Goal: Task Accomplishment & Management: Complete application form

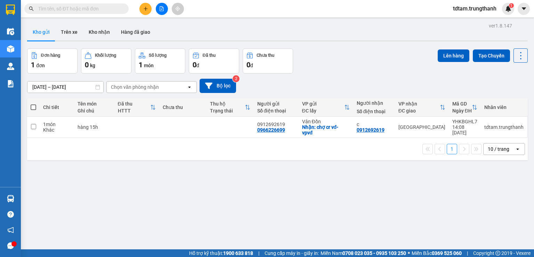
click at [49, 164] on div "ver 1.8.147 Kho gửi Trên xe Kho nhận Hàng đã giao Đơn hàng 1 đơn Khối lượng 0 k…" at bounding box center [277, 149] width 507 height 257
drag, startPoint x: 61, startPoint y: 32, endPoint x: 56, endPoint y: 33, distance: 5.8
click at [61, 32] on button "Trên xe" at bounding box center [69, 32] width 28 height 17
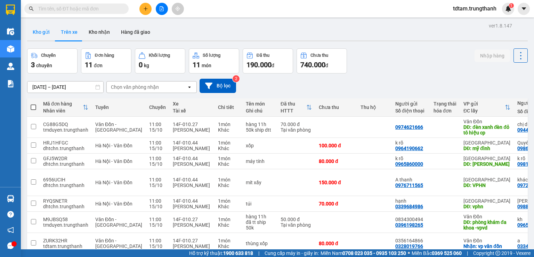
click at [42, 30] on button "Kho gửi" at bounding box center [41, 32] width 28 height 17
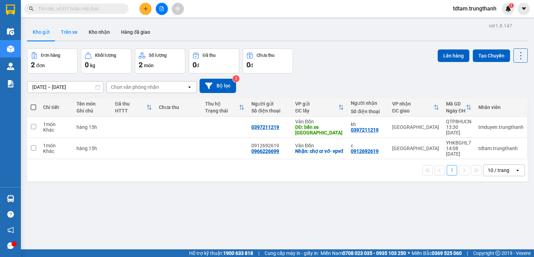
click at [72, 30] on button "Trên xe" at bounding box center [69, 32] width 28 height 17
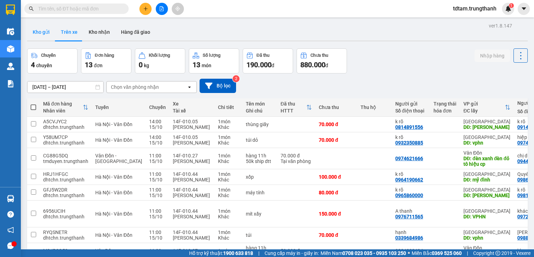
click at [38, 33] on button "Kho gửi" at bounding box center [41, 32] width 28 height 17
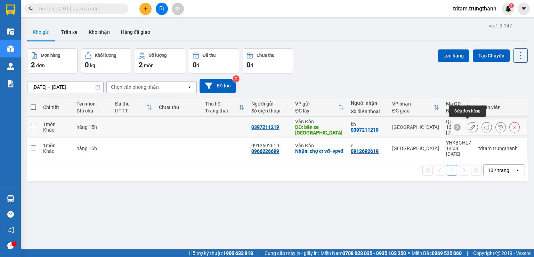
click at [472, 125] on button at bounding box center [473, 127] width 10 height 12
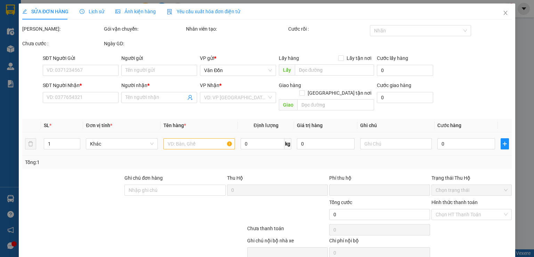
type input "0397211219"
type input "bến xe cẩm phả"
type input "0397211219"
type input "kh"
type input "0"
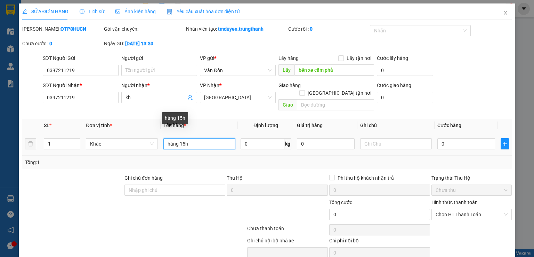
click at [180, 138] on input "hàng 15h" at bounding box center [200, 143] width 72 height 11
drag, startPoint x: 177, startPoint y: 134, endPoint x: 159, endPoint y: 134, distance: 17.7
click at [161, 134] on td "hàng 15h" at bounding box center [199, 143] width 77 height 23
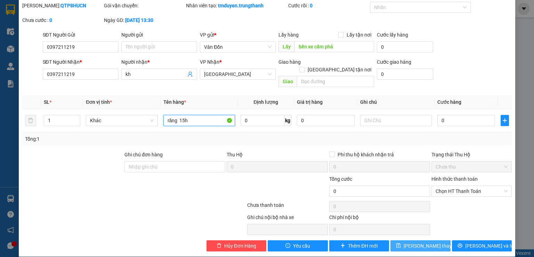
type input "răng 15h"
click at [414, 242] on span "Lưu thay đổi" at bounding box center [432, 246] width 56 height 8
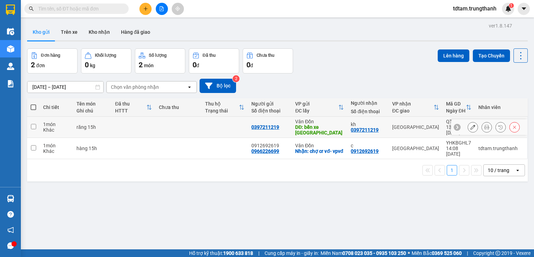
scroll to position [11, 0]
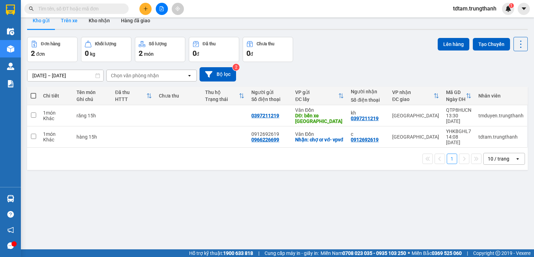
click at [70, 24] on button "Trên xe" at bounding box center [69, 20] width 28 height 17
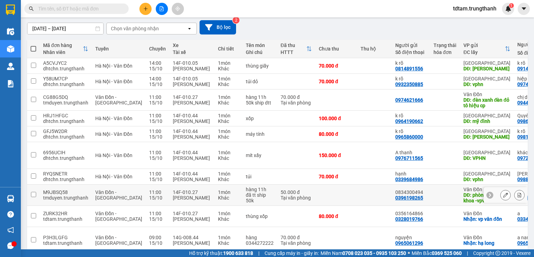
scroll to position [93, 0]
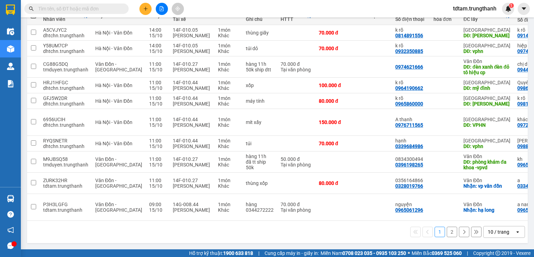
click at [447, 227] on button "2" at bounding box center [452, 231] width 10 height 10
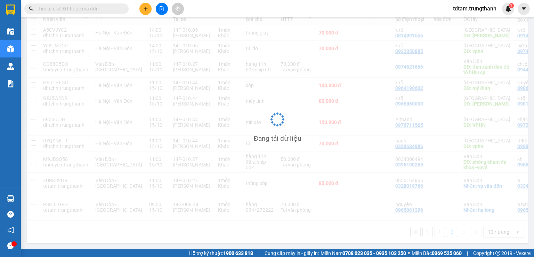
scroll to position [32, 0]
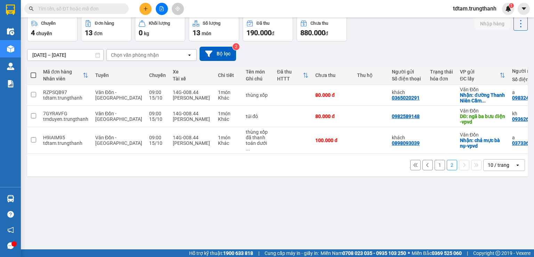
click at [435, 165] on button "1" at bounding box center [440, 165] width 10 height 10
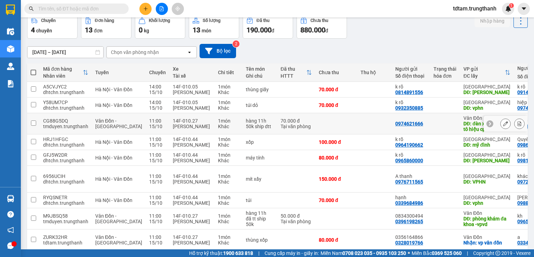
scroll to position [0, 0]
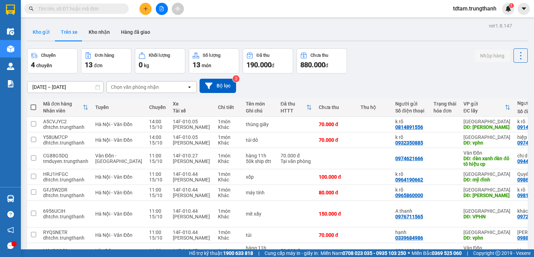
click at [40, 35] on button "Kho gửi" at bounding box center [41, 32] width 28 height 17
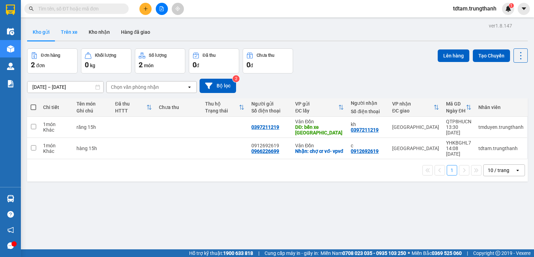
click at [60, 29] on button "Trên xe" at bounding box center [69, 32] width 28 height 17
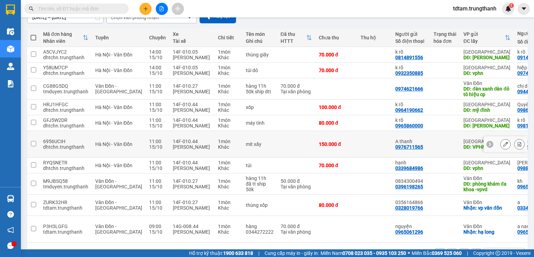
scroll to position [93, 0]
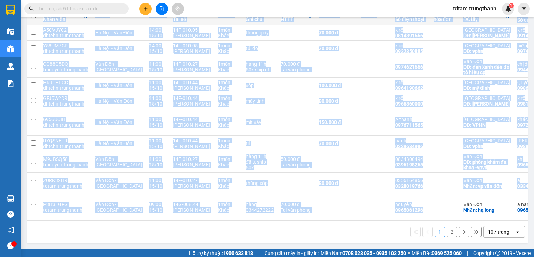
drag, startPoint x: 418, startPoint y: 217, endPoint x: 447, endPoint y: 219, distance: 28.6
click at [447, 219] on div "Mã đơn hàng Nhân viên Tuyến Chuyến Xe Tài xế Chi tiết Tên món Ghi chú Đã thu HT…" at bounding box center [277, 114] width 501 height 214
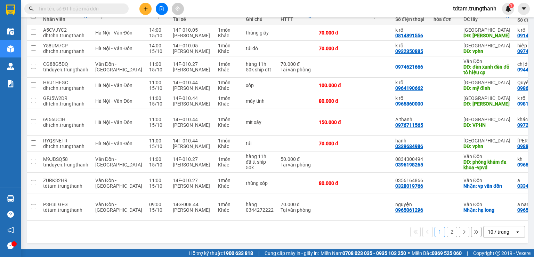
click at [443, 222] on div "1 2 10 / trang open" at bounding box center [277, 232] width 501 height 22
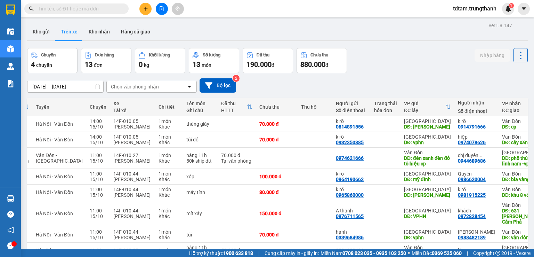
scroll to position [0, 0]
click at [42, 30] on button "Kho gửi" at bounding box center [41, 32] width 28 height 17
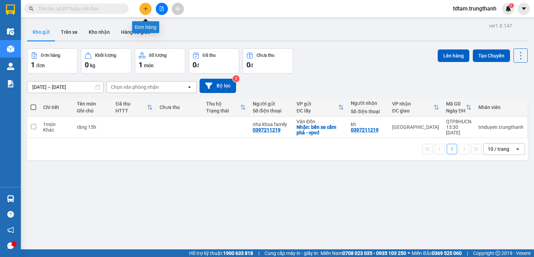
click at [146, 11] on button at bounding box center [146, 9] width 12 height 12
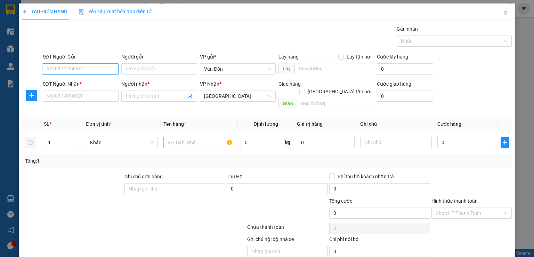
paste input "0339918128"
click at [47, 65] on input "0339918128" at bounding box center [81, 68] width 76 height 11
click at [49, 65] on input "0339918128" at bounding box center [81, 68] width 76 height 11
type input "0339918128"
click at [77, 81] on div "0339918128 - chị thúy" at bounding box center [79, 83] width 67 height 8
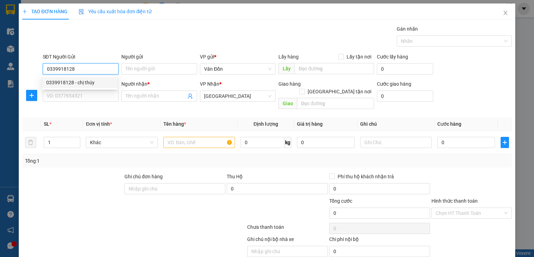
type input "chị thúy"
checkbox input "true"
type input "Đông Sơn -VPVĐ"
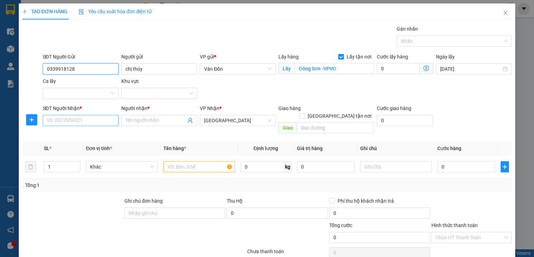
type input "0339918128"
click at [97, 117] on input "SĐT Người Nhận *" at bounding box center [81, 120] width 76 height 11
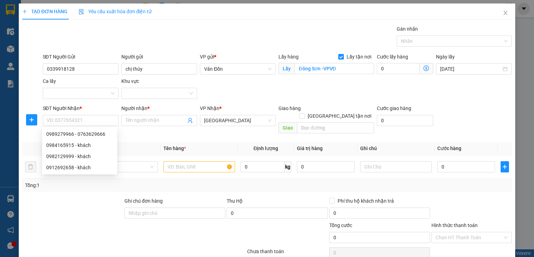
click at [52, 207] on div at bounding box center [73, 209] width 102 height 24
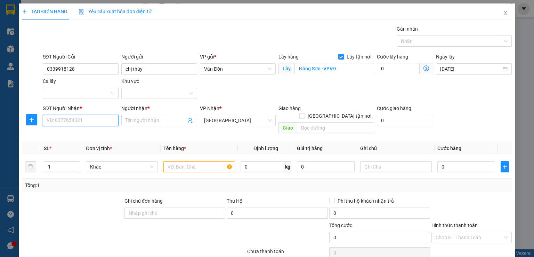
click at [60, 124] on input "SĐT Người Nhận *" at bounding box center [81, 120] width 76 height 11
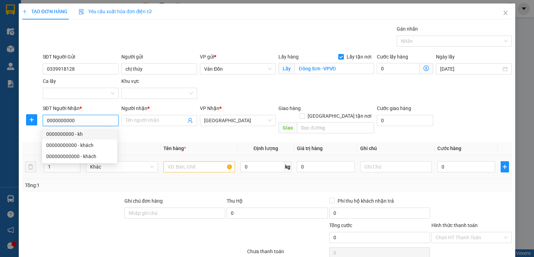
type input "0000000000"
drag, startPoint x: 185, startPoint y: 157, endPoint x: 178, endPoint y: 158, distance: 7.7
click at [179, 161] on input "text" at bounding box center [200, 166] width 72 height 11
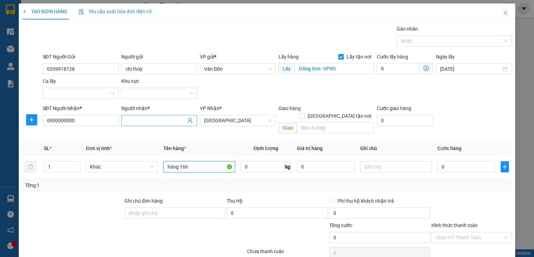
type input "hàng 16h"
click at [141, 124] on span at bounding box center [159, 120] width 76 height 11
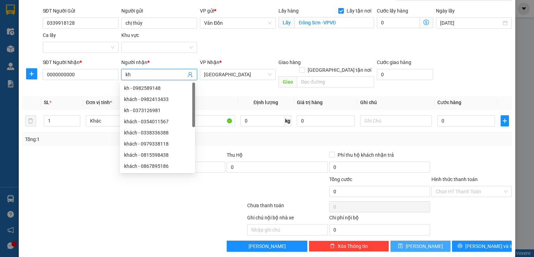
type input "kh"
click at [404, 240] on button "[PERSON_NAME]" at bounding box center [421, 245] width 60 height 11
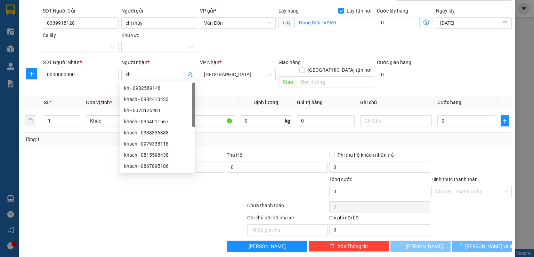
checkbox input "false"
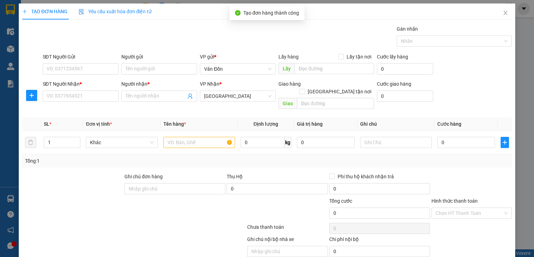
scroll to position [0, 0]
click at [503, 14] on icon "close" at bounding box center [506, 13] width 6 height 6
